Goal: Register for event/course

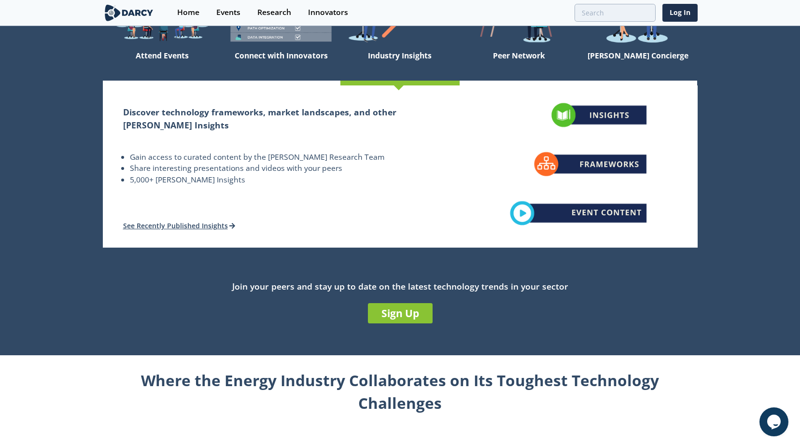
scroll to position [193, 0]
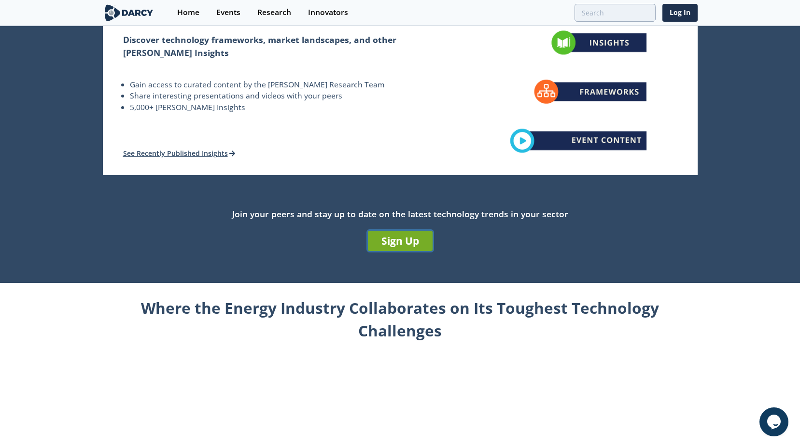
click at [406, 242] on link "Sign Up" at bounding box center [400, 241] width 65 height 20
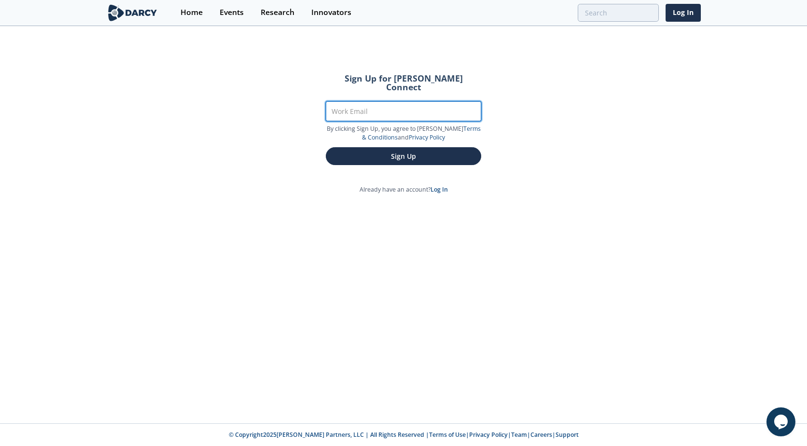
click at [407, 101] on input "Work Email" at bounding box center [403, 111] width 155 height 20
click at [294, 16] on link "Research" at bounding box center [277, 13] width 51 height 26
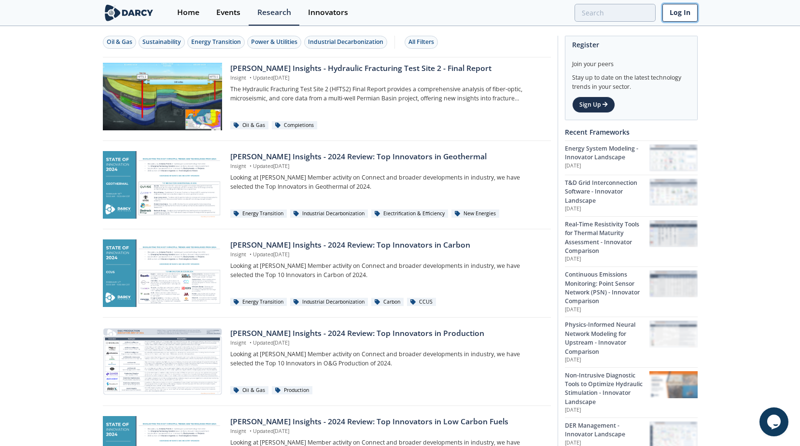
click at [663, 14] on link "Log In" at bounding box center [679, 13] width 35 height 18
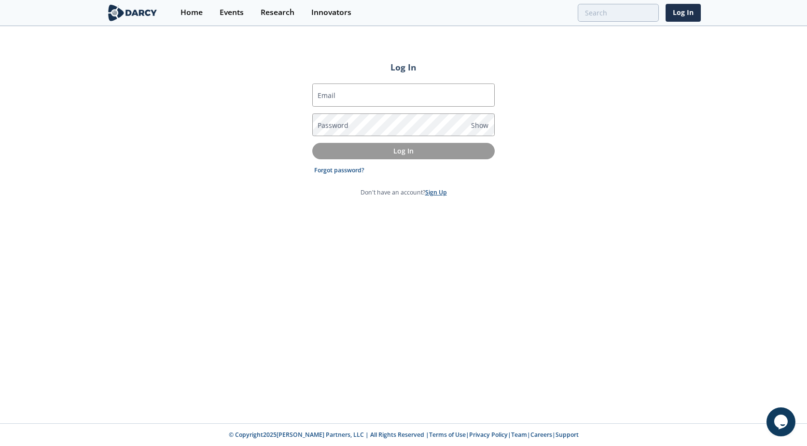
click at [436, 192] on link "Sign Up" at bounding box center [436, 192] width 22 height 8
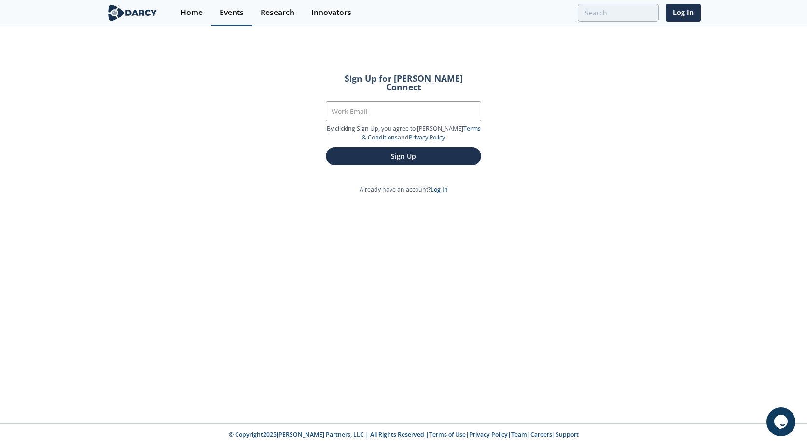
click at [236, 14] on div "Events" at bounding box center [232, 13] width 24 height 8
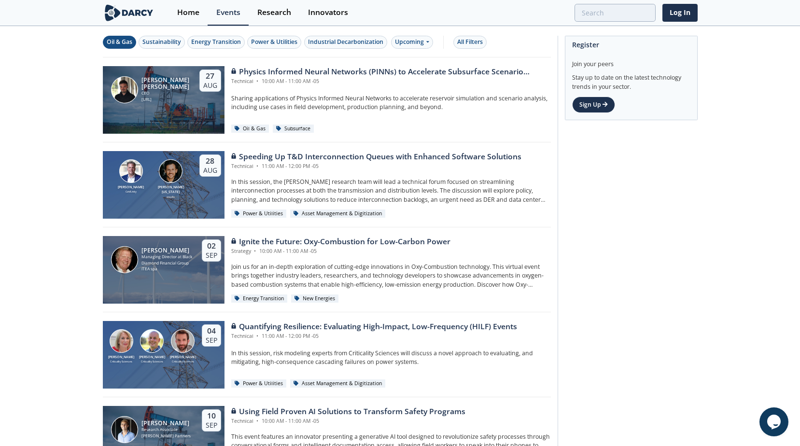
click at [119, 38] on div "Oil & Gas" at bounding box center [120, 42] width 26 height 9
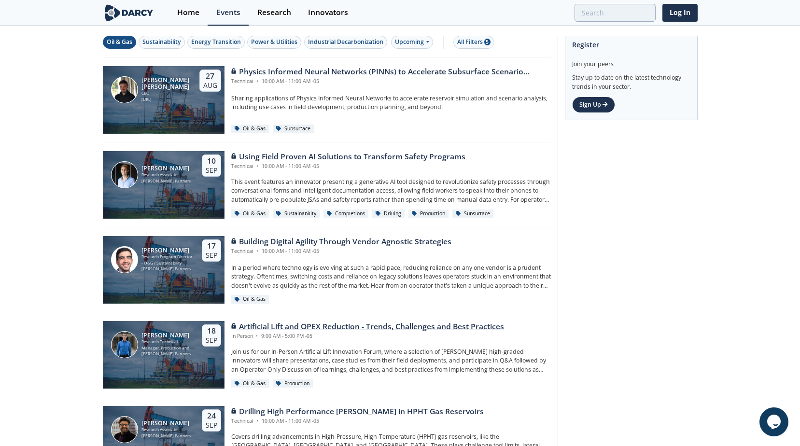
click at [419, 329] on div "Artificial Lift and OPEX Reduction - Trends, Challenges and Best Practices" at bounding box center [367, 327] width 273 height 12
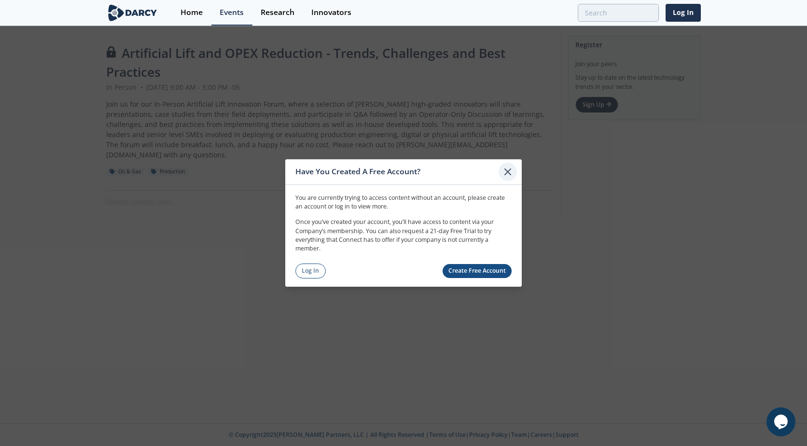
click at [507, 172] on icon at bounding box center [508, 172] width 6 height 6
